Goal: Use online tool/utility: Utilize a website feature to perform a specific function

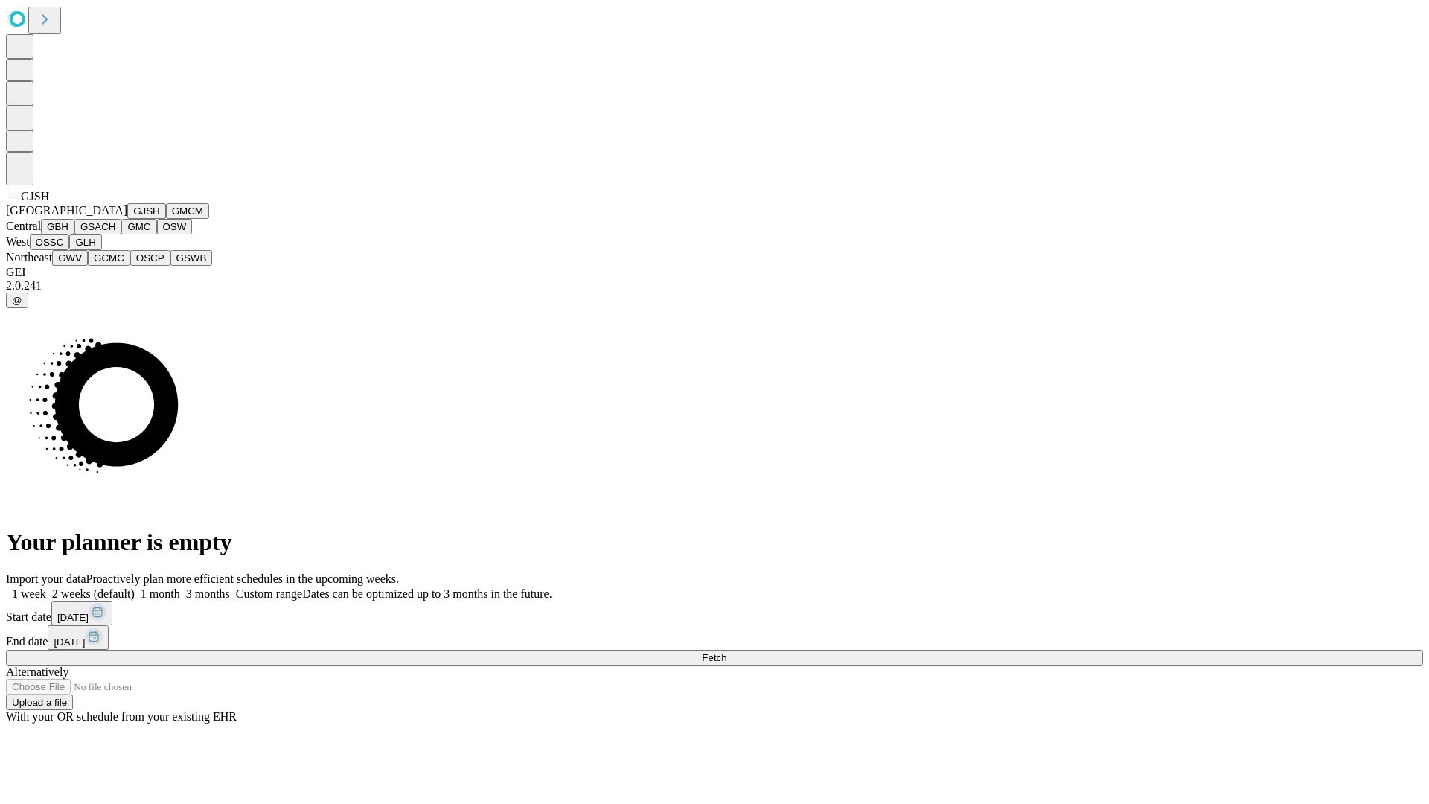
click at [127, 219] on button "GJSH" at bounding box center [146, 211] width 39 height 16
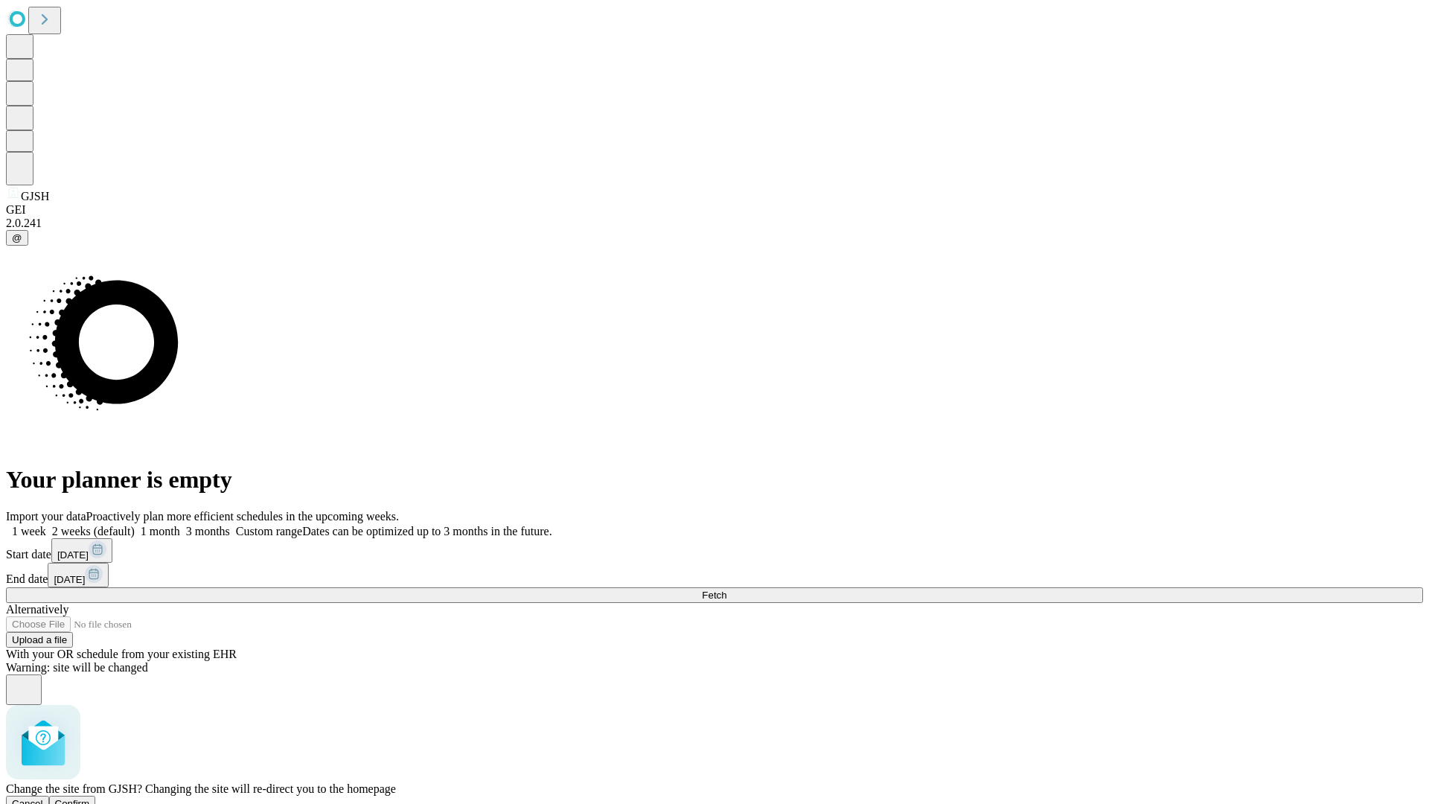
click at [90, 798] on span "Confirm" at bounding box center [72, 803] width 35 height 11
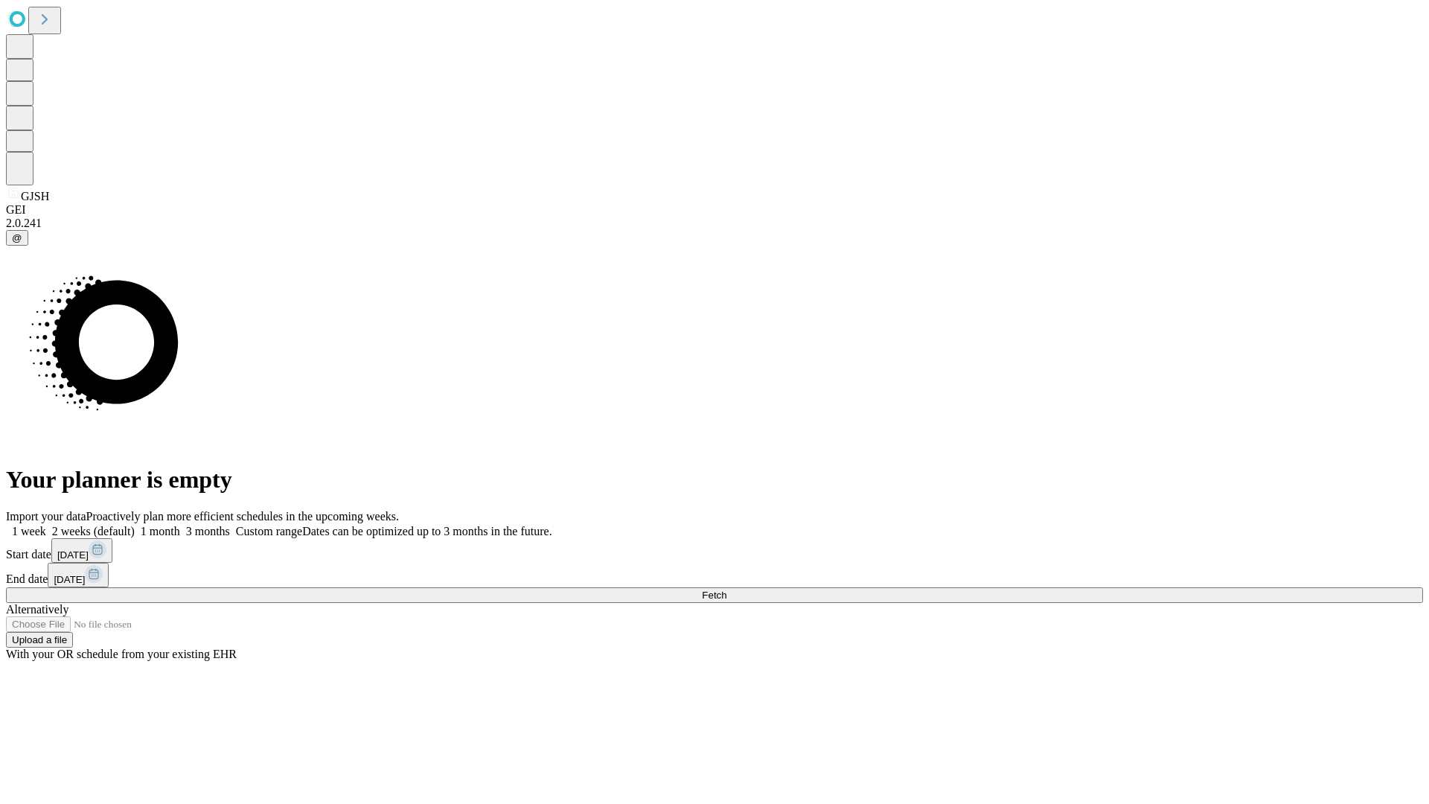
click at [180, 525] on label "1 month" at bounding box center [157, 531] width 45 height 13
click at [726, 589] on span "Fetch" at bounding box center [714, 594] width 25 height 11
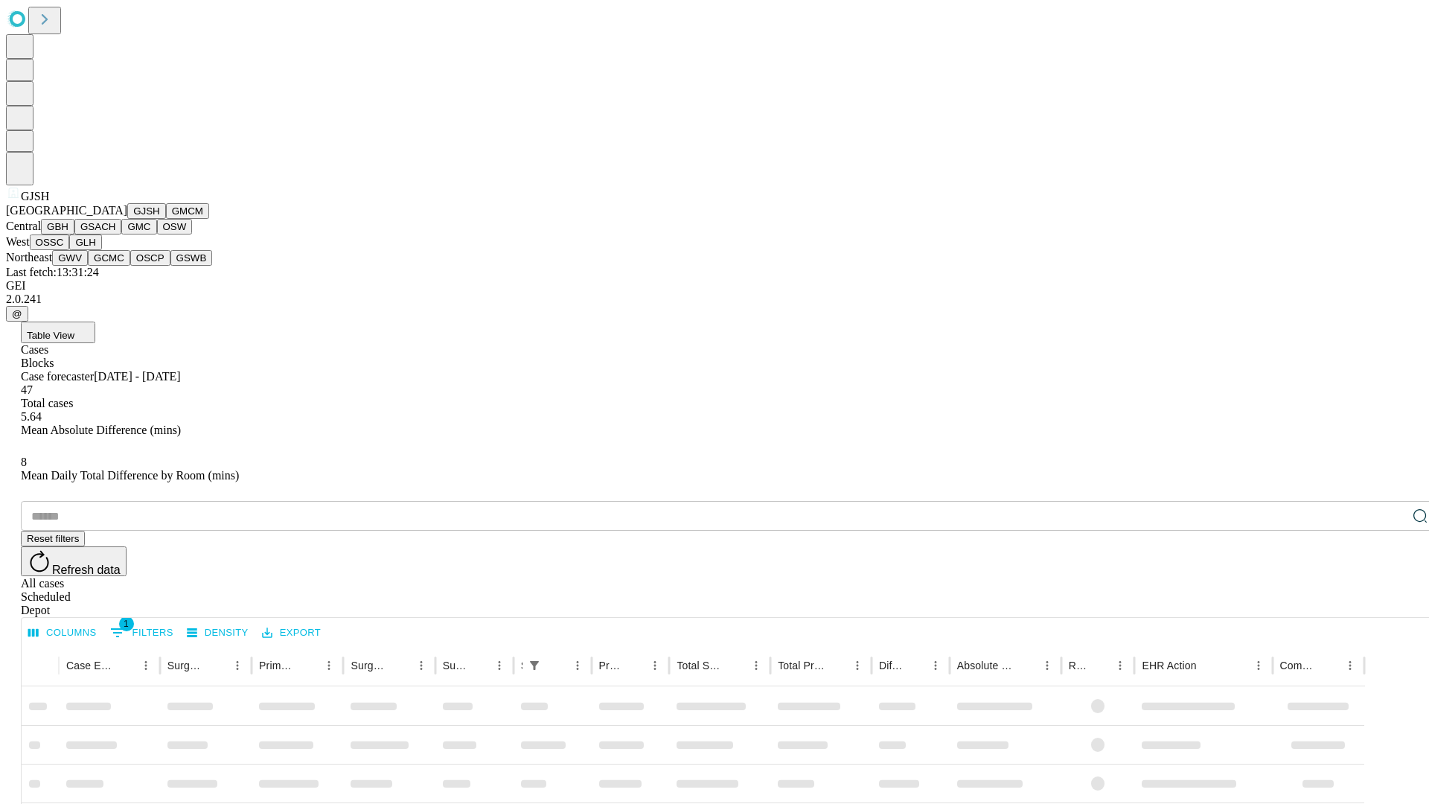
click at [166, 219] on button "GMCM" at bounding box center [187, 211] width 43 height 16
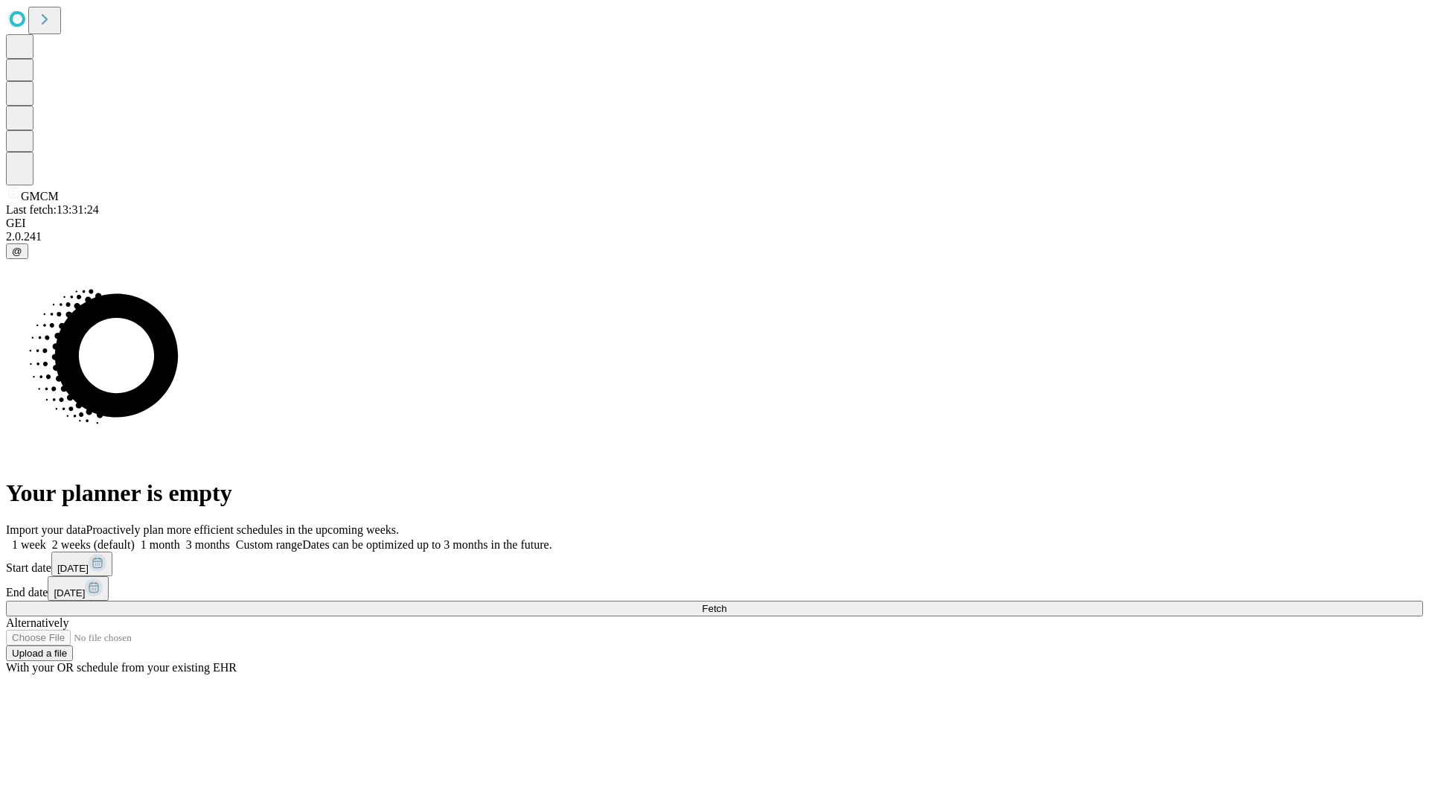
click at [180, 538] on label "1 month" at bounding box center [157, 544] width 45 height 13
click at [726, 603] on span "Fetch" at bounding box center [714, 608] width 25 height 11
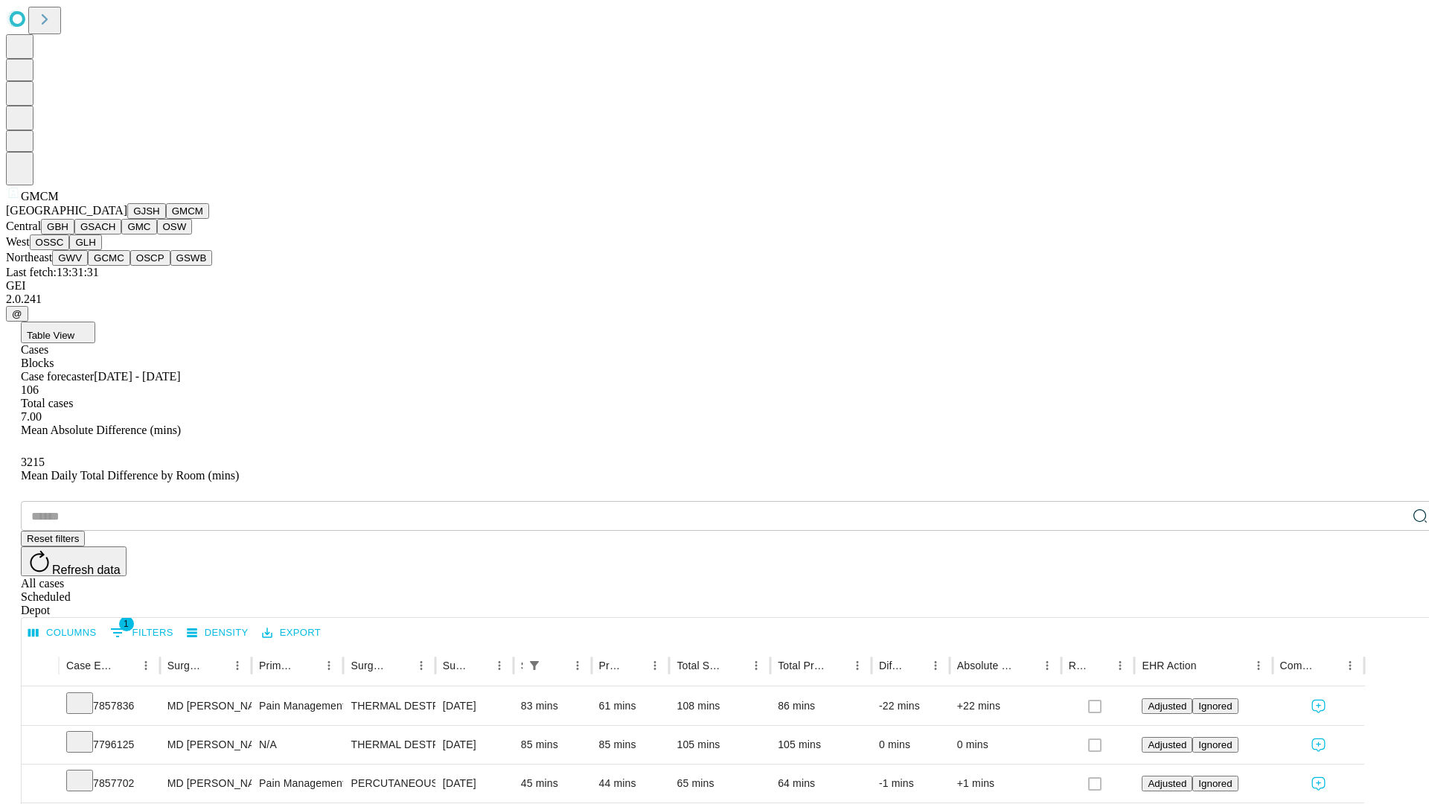
click at [74, 234] on button "GBH" at bounding box center [57, 227] width 33 height 16
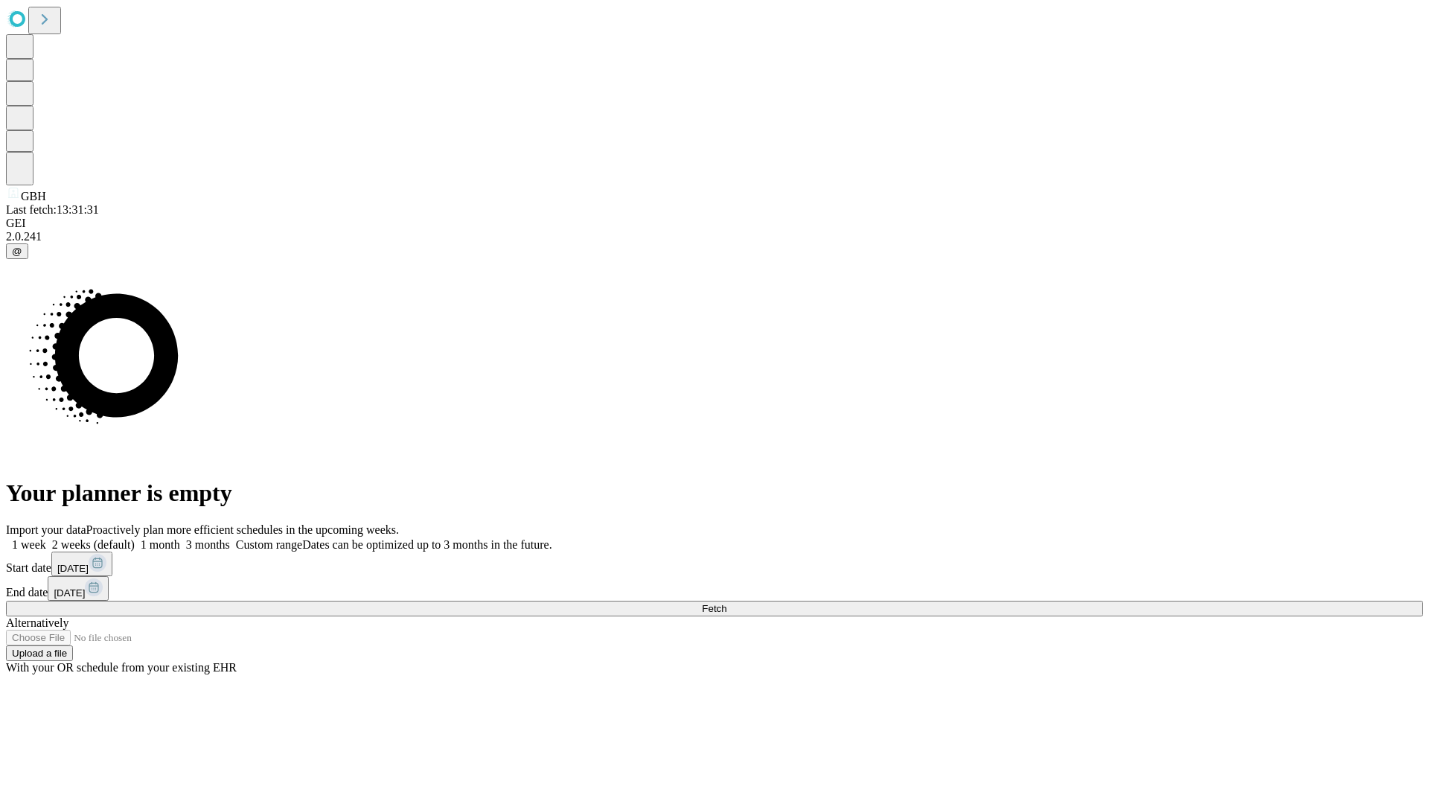
click at [180, 538] on label "1 month" at bounding box center [157, 544] width 45 height 13
click at [726, 603] on span "Fetch" at bounding box center [714, 608] width 25 height 11
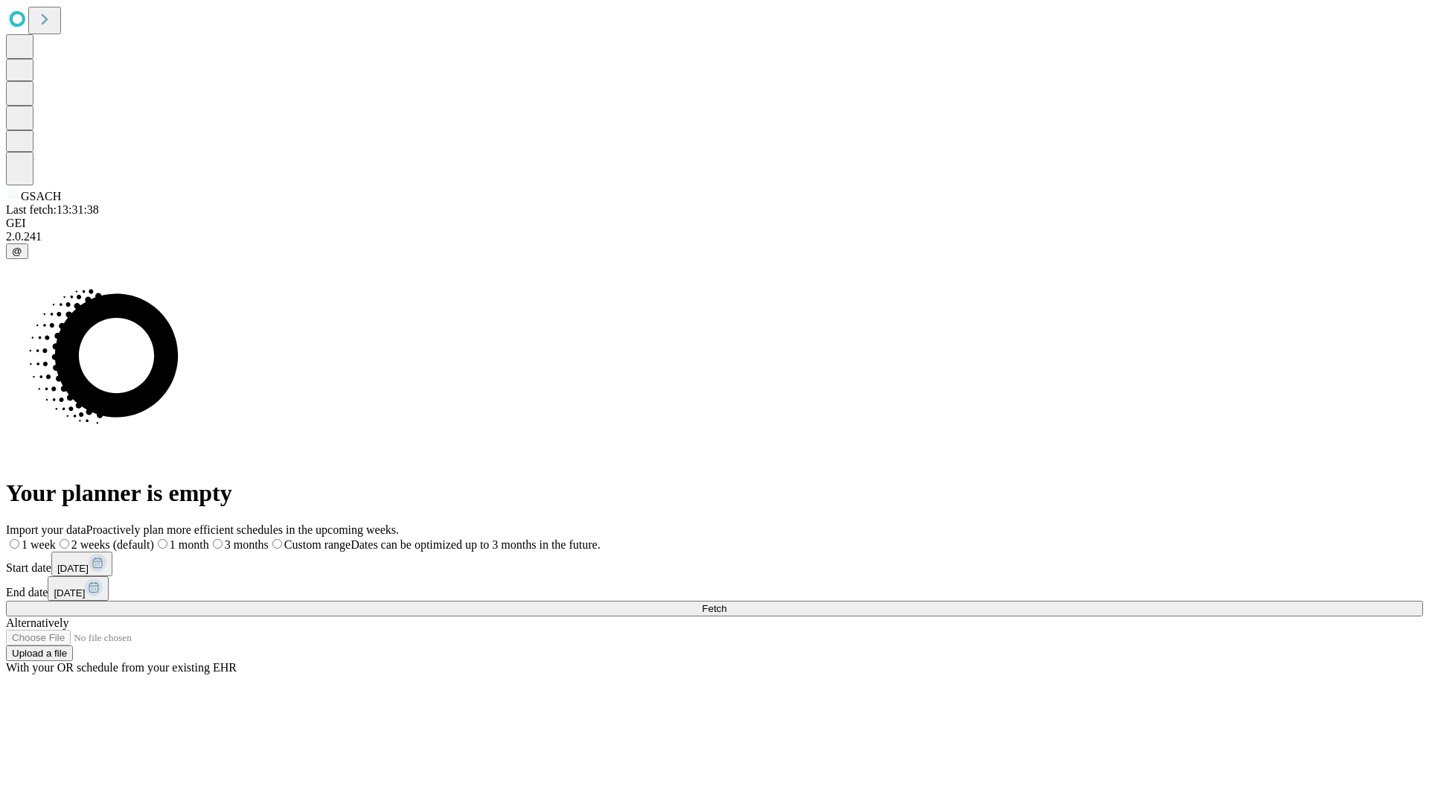
click at [209, 538] on label "1 month" at bounding box center [181, 544] width 55 height 13
click at [726, 603] on span "Fetch" at bounding box center [714, 608] width 25 height 11
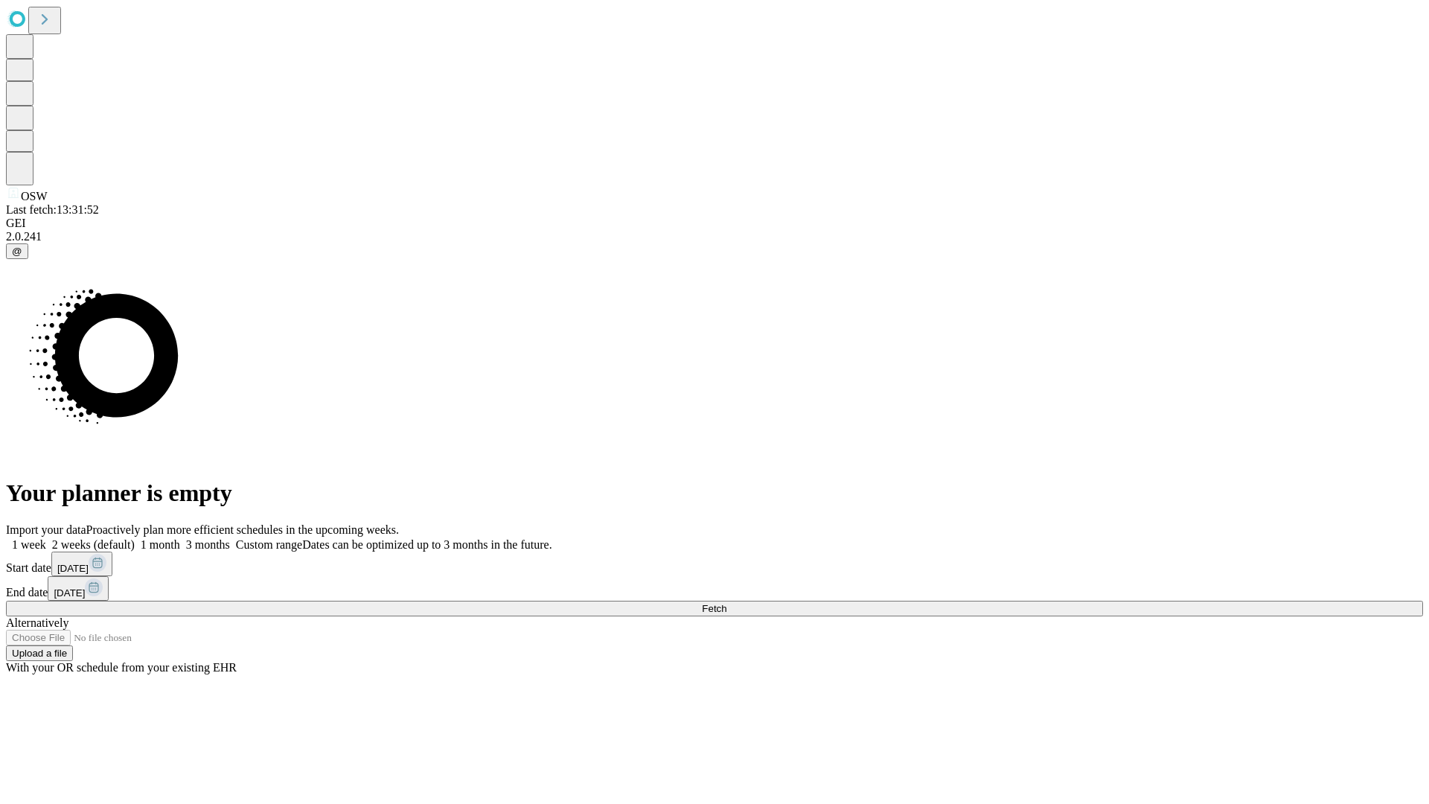
click at [180, 538] on label "1 month" at bounding box center [157, 544] width 45 height 13
click at [726, 603] on span "Fetch" at bounding box center [714, 608] width 25 height 11
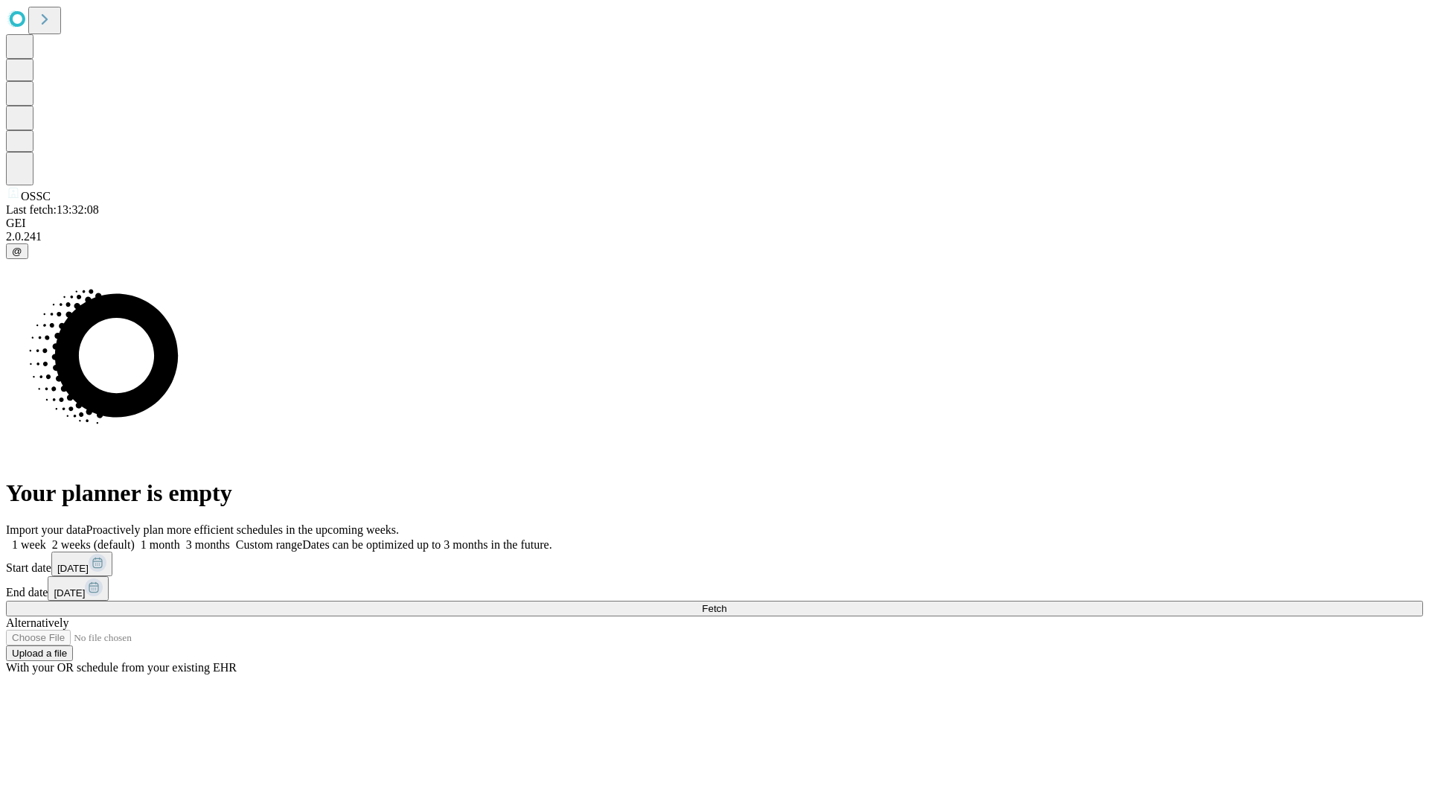
click at [180, 538] on label "1 month" at bounding box center [157, 544] width 45 height 13
click at [726, 603] on span "Fetch" at bounding box center [714, 608] width 25 height 11
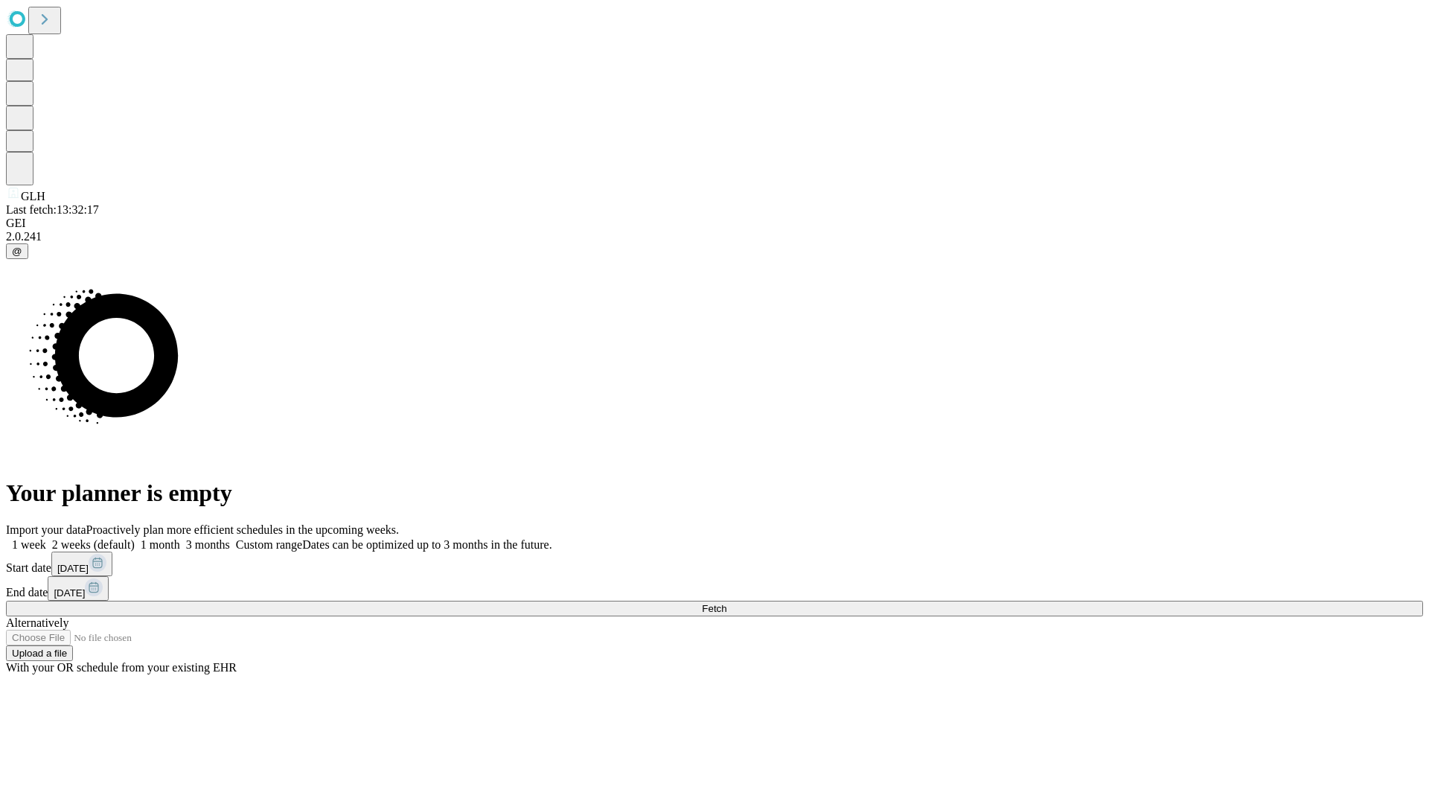
click at [180, 538] on label "1 month" at bounding box center [157, 544] width 45 height 13
click at [726, 603] on span "Fetch" at bounding box center [714, 608] width 25 height 11
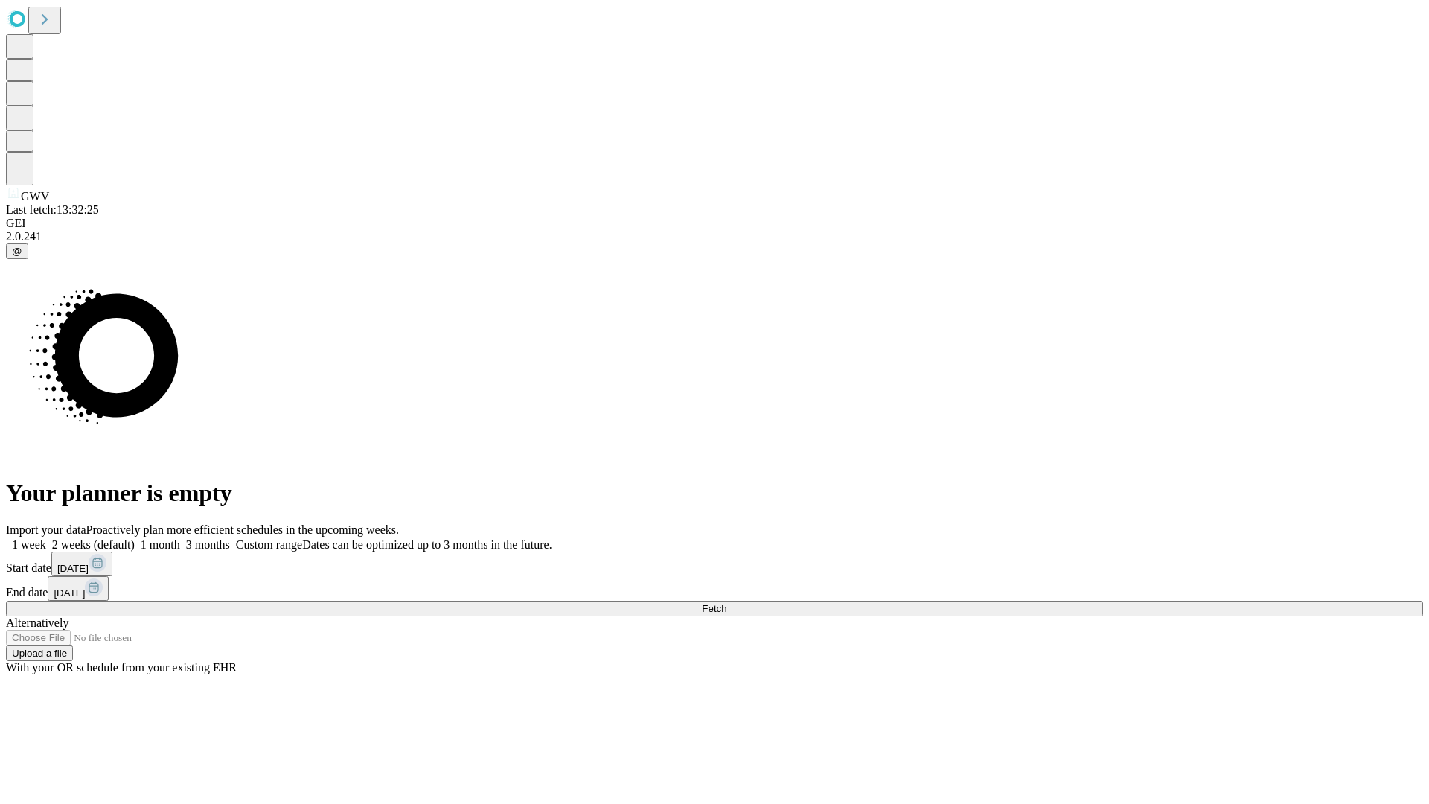
click at [180, 538] on label "1 month" at bounding box center [157, 544] width 45 height 13
click at [726, 603] on span "Fetch" at bounding box center [714, 608] width 25 height 11
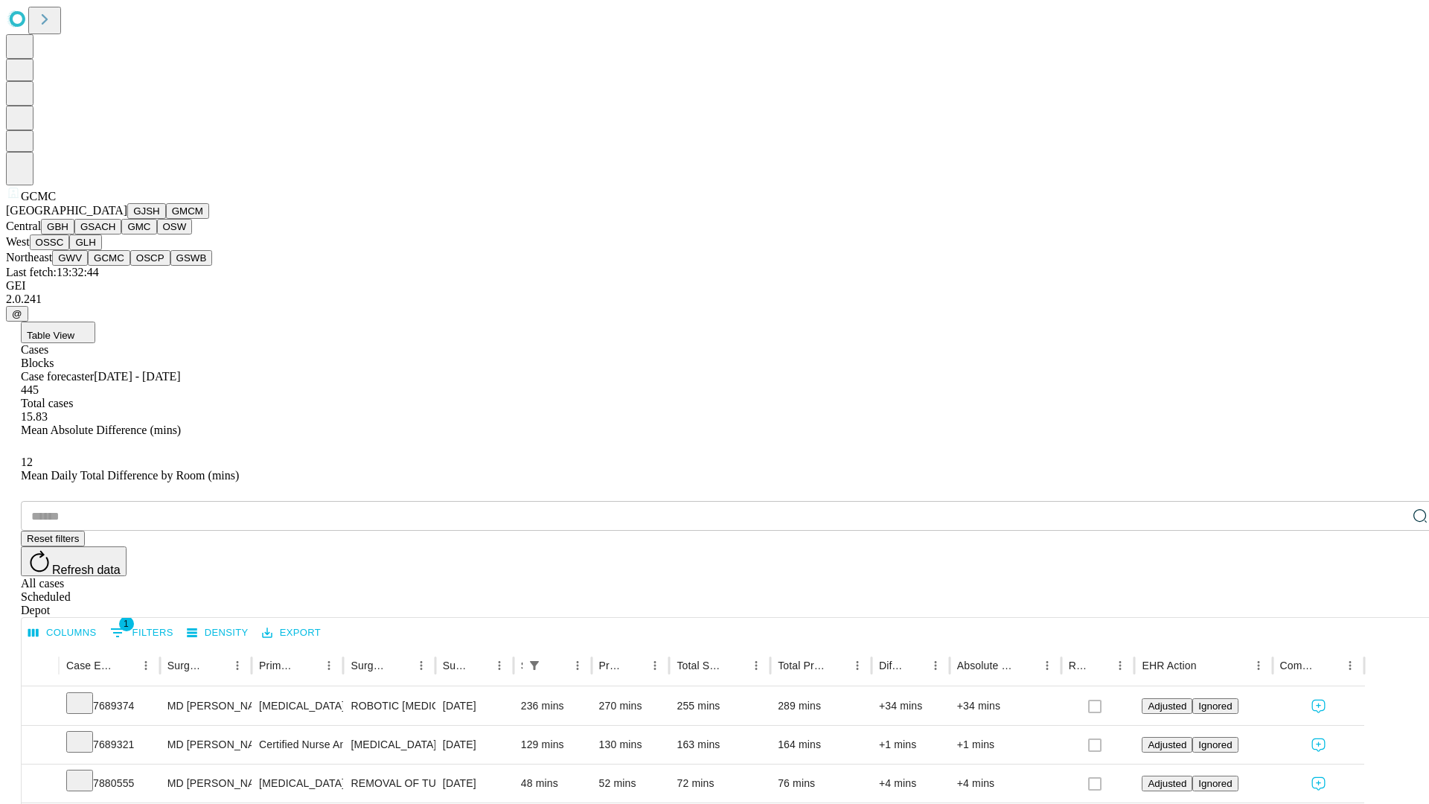
click at [130, 266] on button "OSCP" at bounding box center [150, 258] width 40 height 16
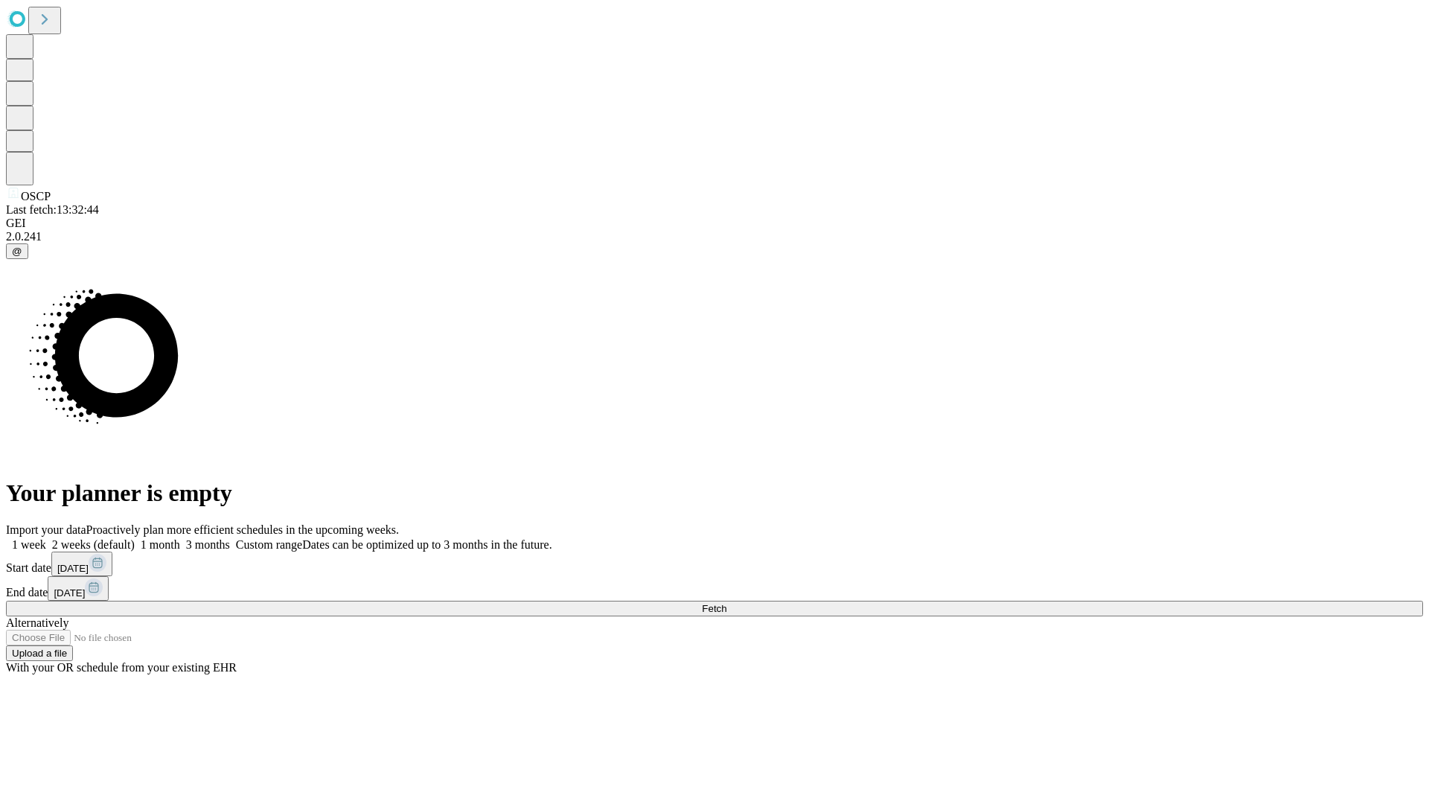
click at [180, 538] on label "1 month" at bounding box center [157, 544] width 45 height 13
click at [726, 603] on span "Fetch" at bounding box center [714, 608] width 25 height 11
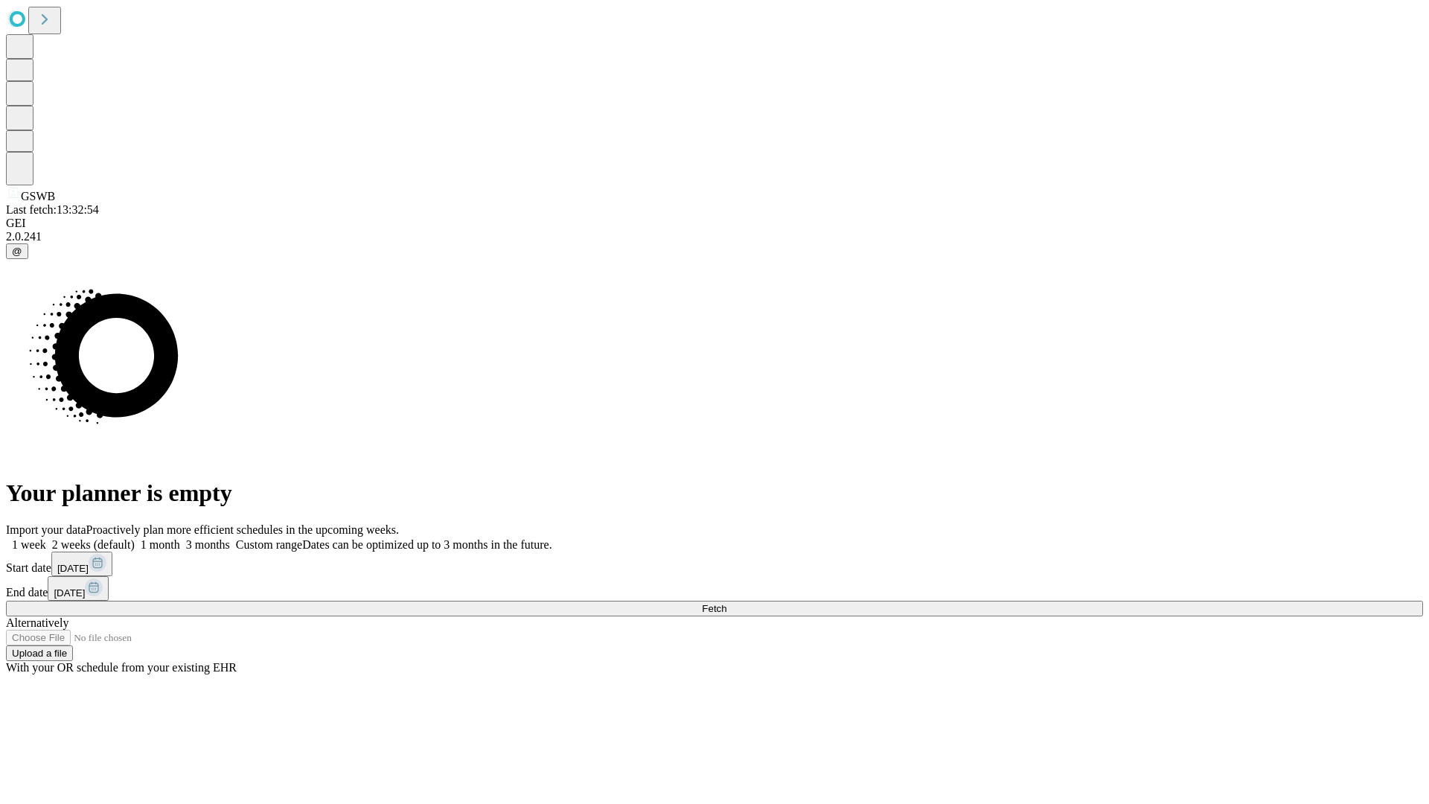
click at [180, 538] on label "1 month" at bounding box center [157, 544] width 45 height 13
click at [726, 603] on span "Fetch" at bounding box center [714, 608] width 25 height 11
